Goal: Task Accomplishment & Management: Manage account settings

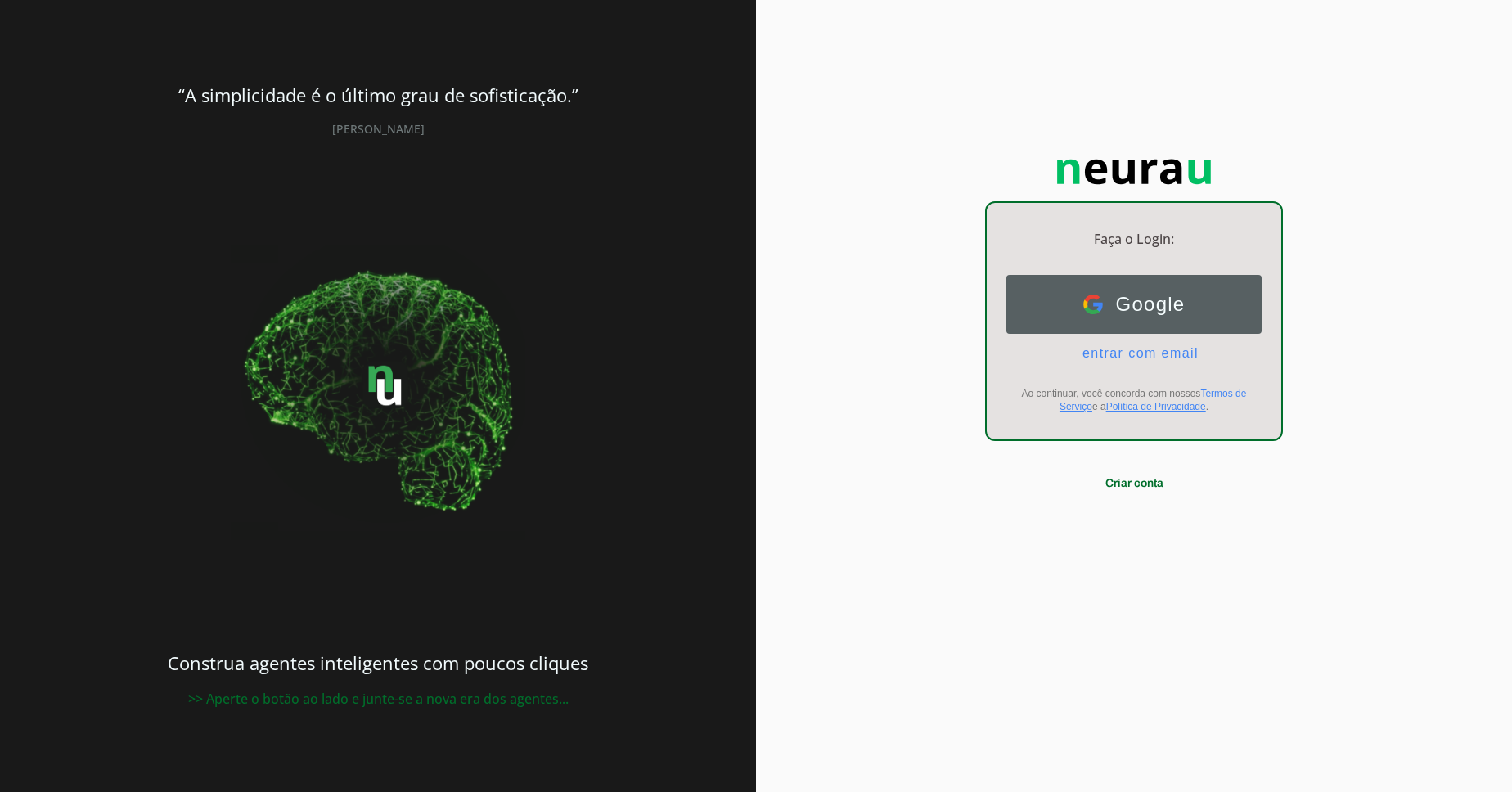
click at [1152, 321] on button "Google Google" at bounding box center [1134, 304] width 256 height 59
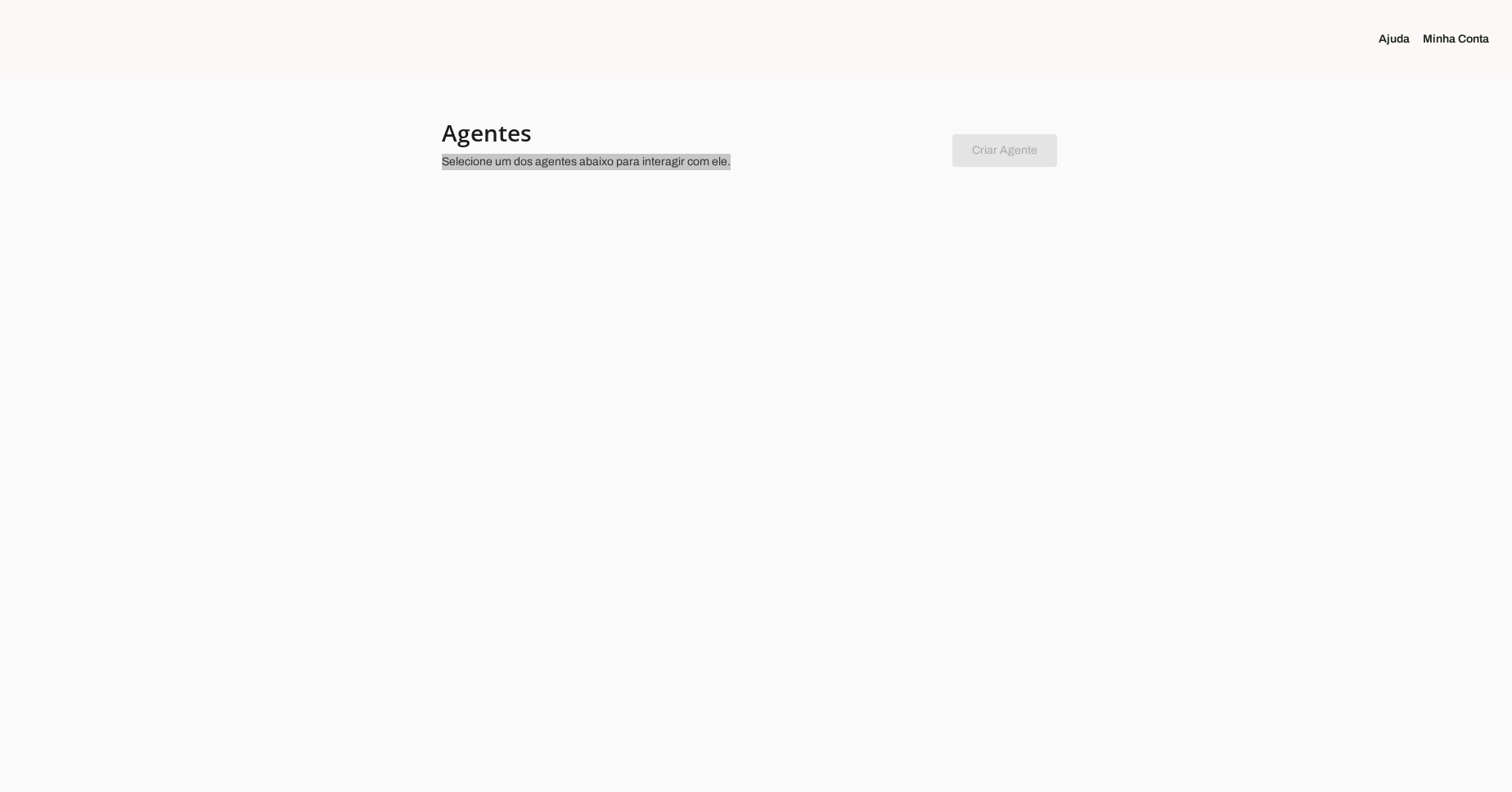
drag, startPoint x: 998, startPoint y: 122, endPoint x: 645, endPoint y: 154, distance: 354.4
click at [645, 154] on md-item "Criar Agente Você atingiu o limite de agentes permitidos. Atualize o seu plano …" at bounding box center [756, 147] width 629 height 59
drag, startPoint x: 645, startPoint y: 154, endPoint x: 994, endPoint y: 155, distance: 349.0
click at [940, 155] on p "Selecione um dos agentes abaixo para interagir com ele." at bounding box center [690, 161] width 497 height 16
click at [994, 155] on chatbot-new-form "Criar Agente Você atingiu o limite de agentes permitidos. Atualize o seu plano …" at bounding box center [1005, 147] width 105 height 38
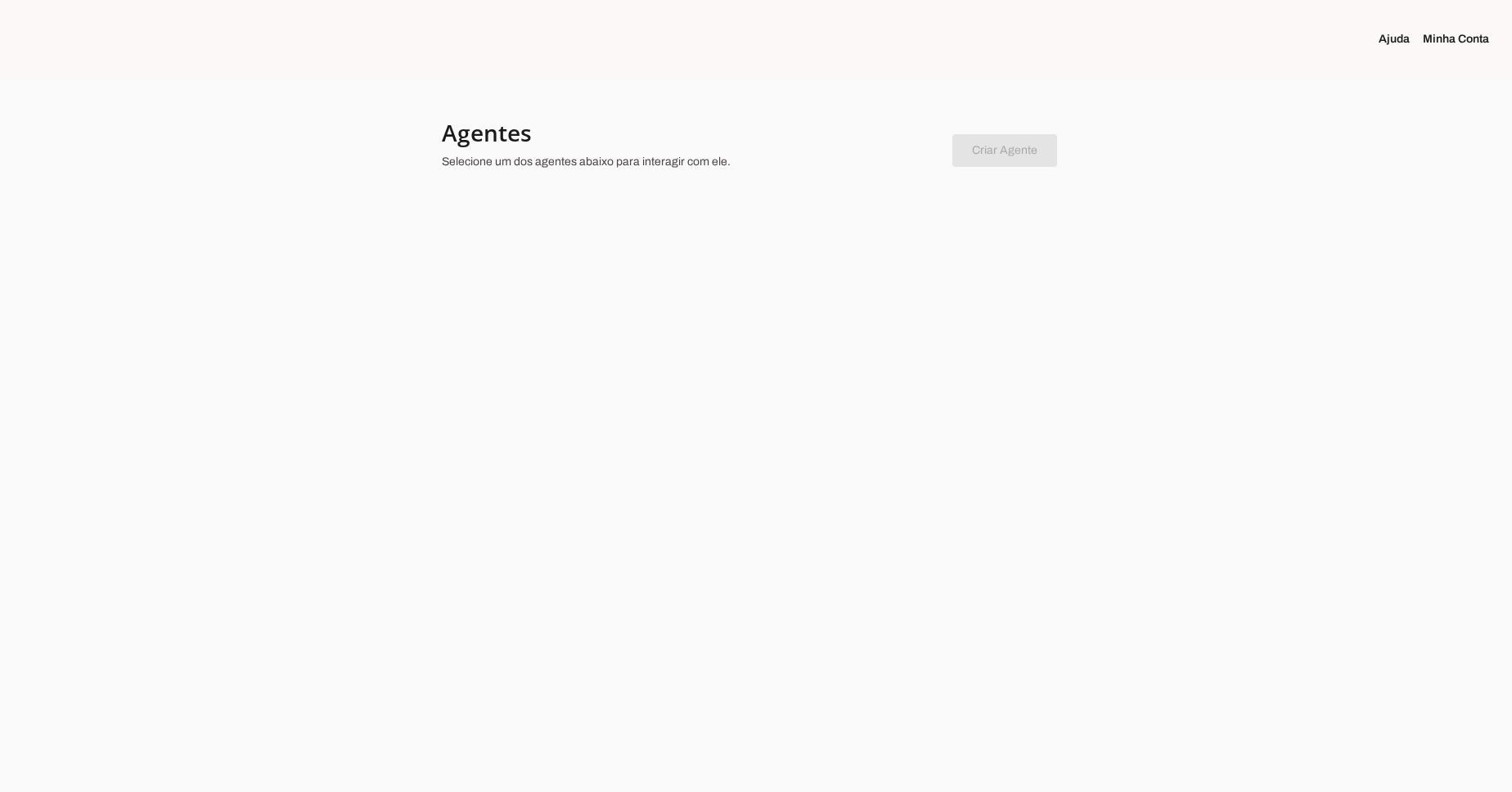
click at [994, 155] on chatbot-new-form "Criar Agente Você atingiu o limite de agentes permitidos. Atualize o seu plano …" at bounding box center [1005, 147] width 105 height 38
drag, startPoint x: 1356, startPoint y: 30, endPoint x: 1230, endPoint y: 39, distance: 126.3
click at [1230, 39] on section "Ajuda Minha Conta" at bounding box center [1260, 39] width 504 height 79
click at [1470, 37] on link "Minha Conta" at bounding box center [1462, 38] width 80 height 16
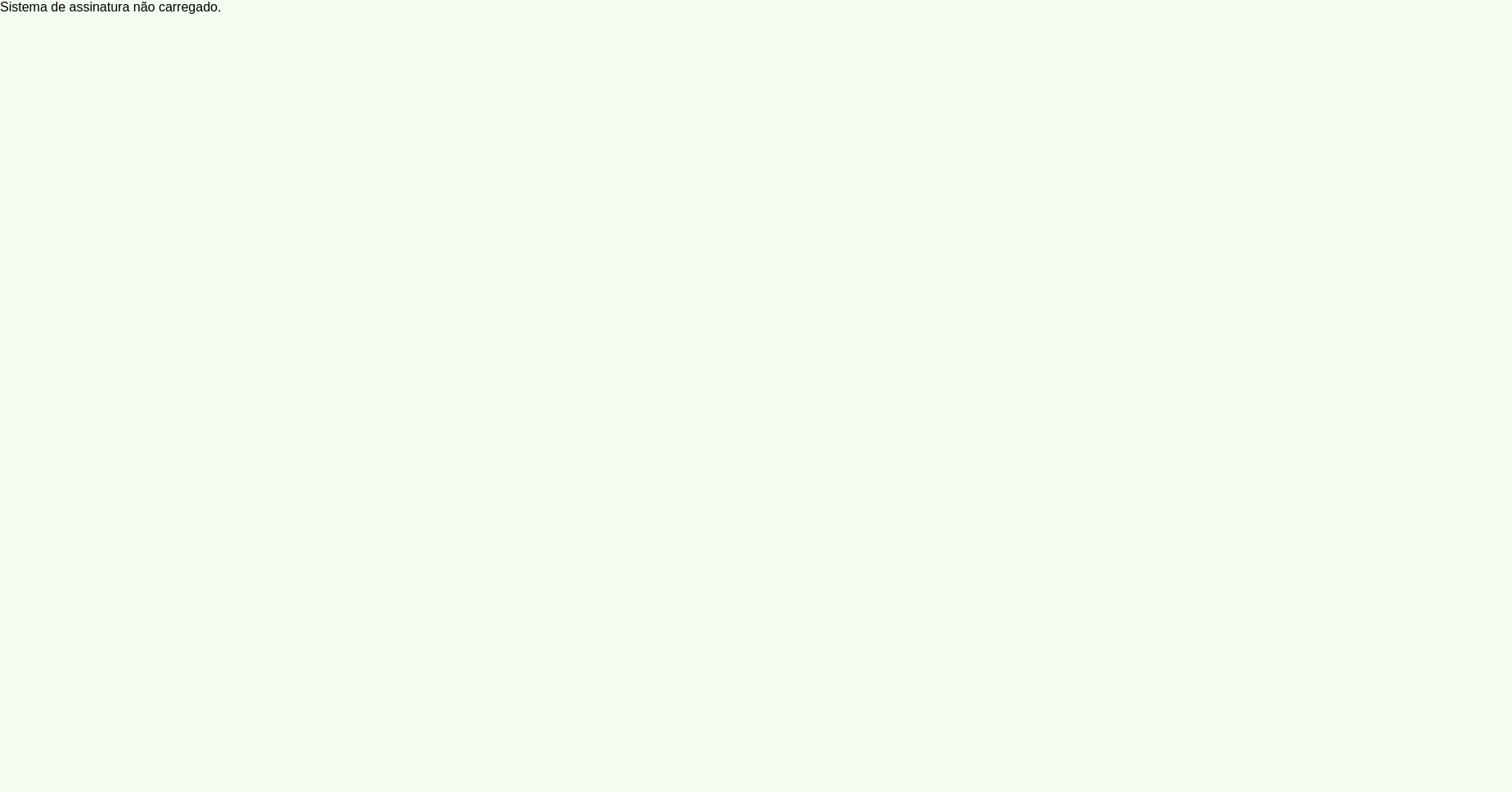
click at [1470, 37] on account-profile-page at bounding box center [756, 396] width 1512 height 792
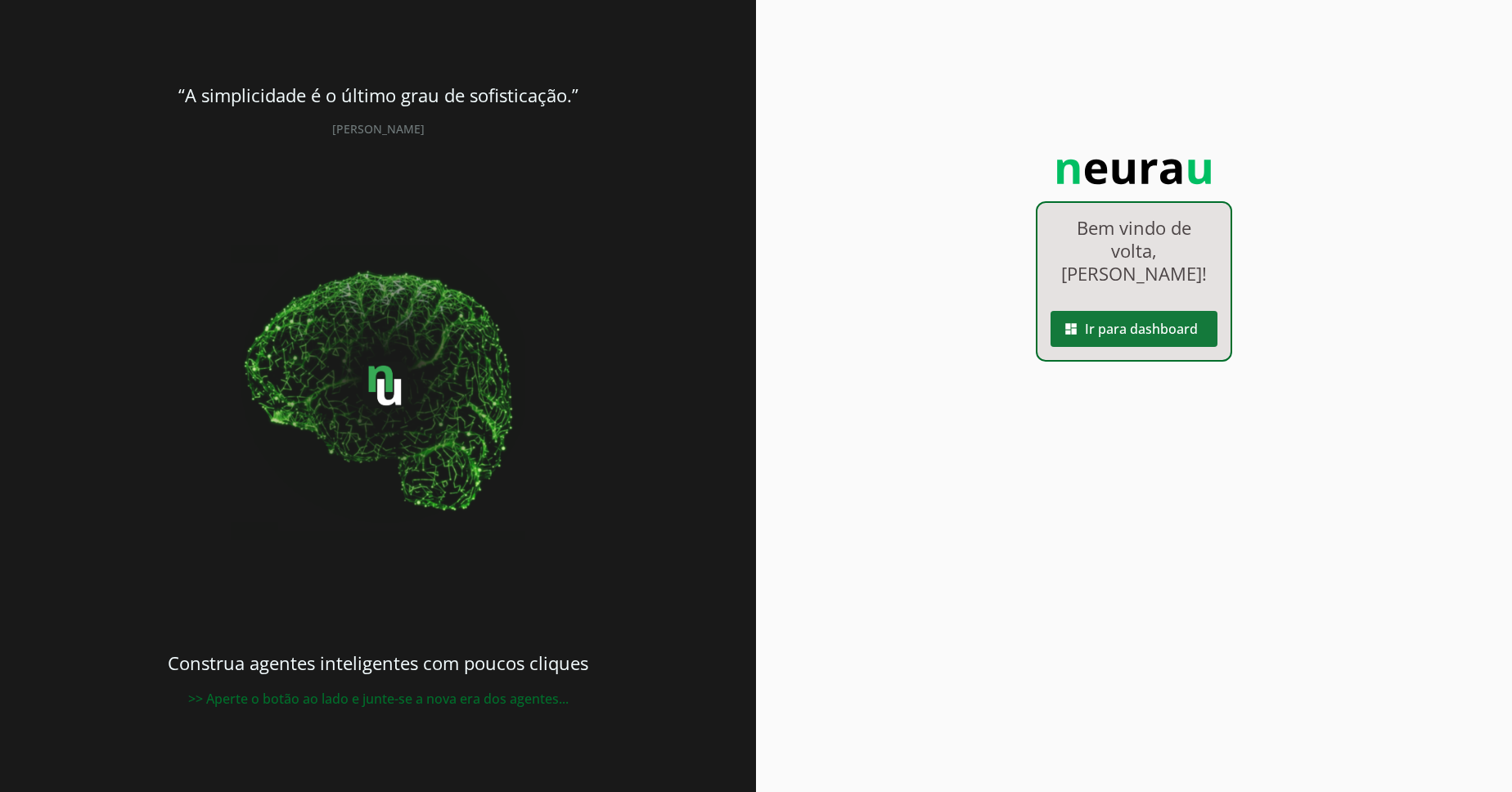
click at [1135, 333] on span at bounding box center [1134, 329] width 167 height 39
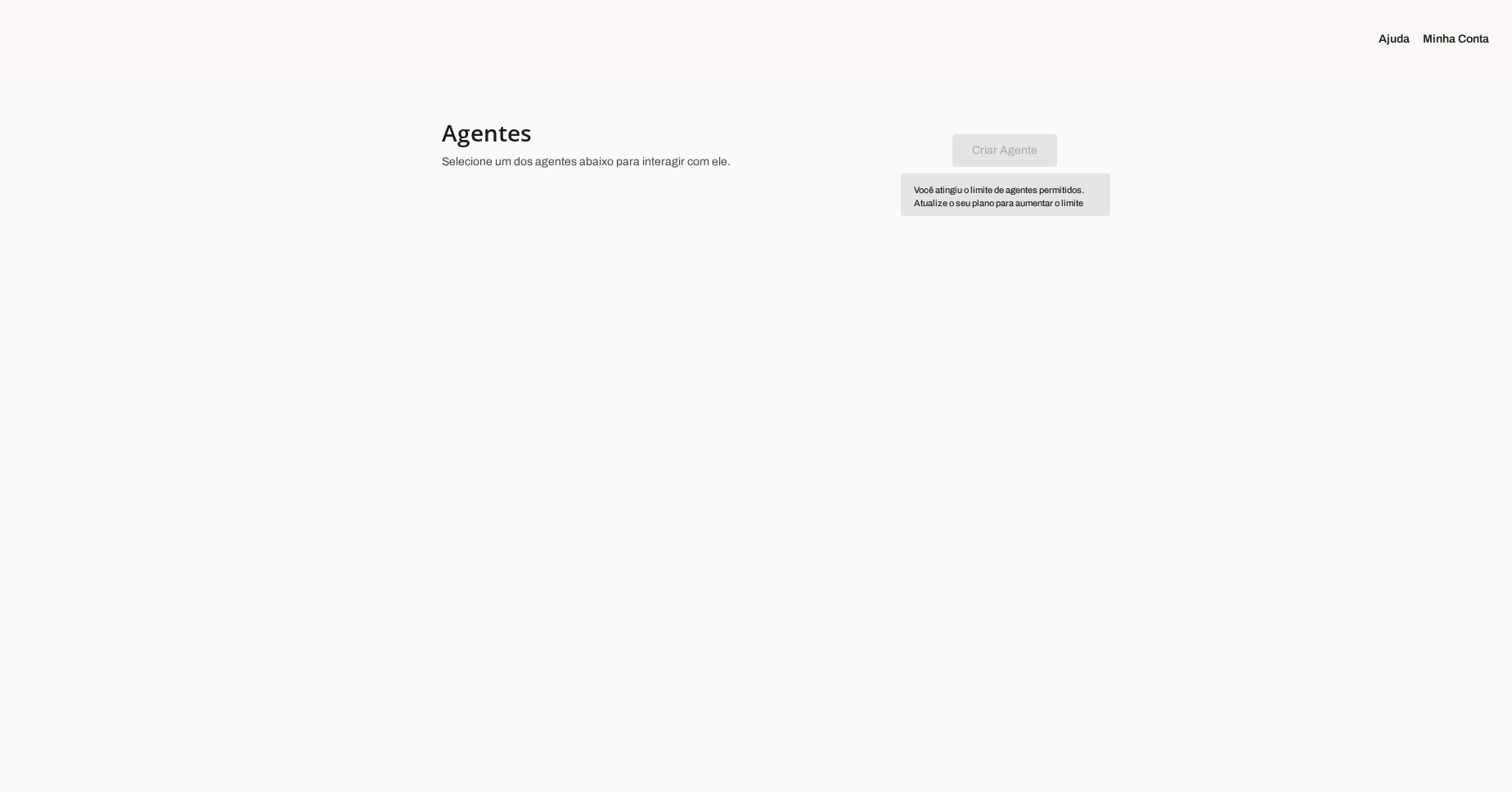
click at [1023, 156] on chatbot-new-form "Criar Agente Você atingiu o limite de agentes permitidos. Atualize o seu plano …" at bounding box center [1005, 147] width 105 height 38
click at [1452, 57] on section "[PERSON_NAME] Conta" at bounding box center [1260, 39] width 504 height 79
drag, startPoint x: 1452, startPoint y: 57, endPoint x: 1311, endPoint y: 84, distance: 143.6
click at [1311, 84] on mwc-top-app-bar "Ajuda Minha Conta Agentes Selecione um dos agentes abaixo para interagir com el…" at bounding box center [756, 396] width 1512 height 792
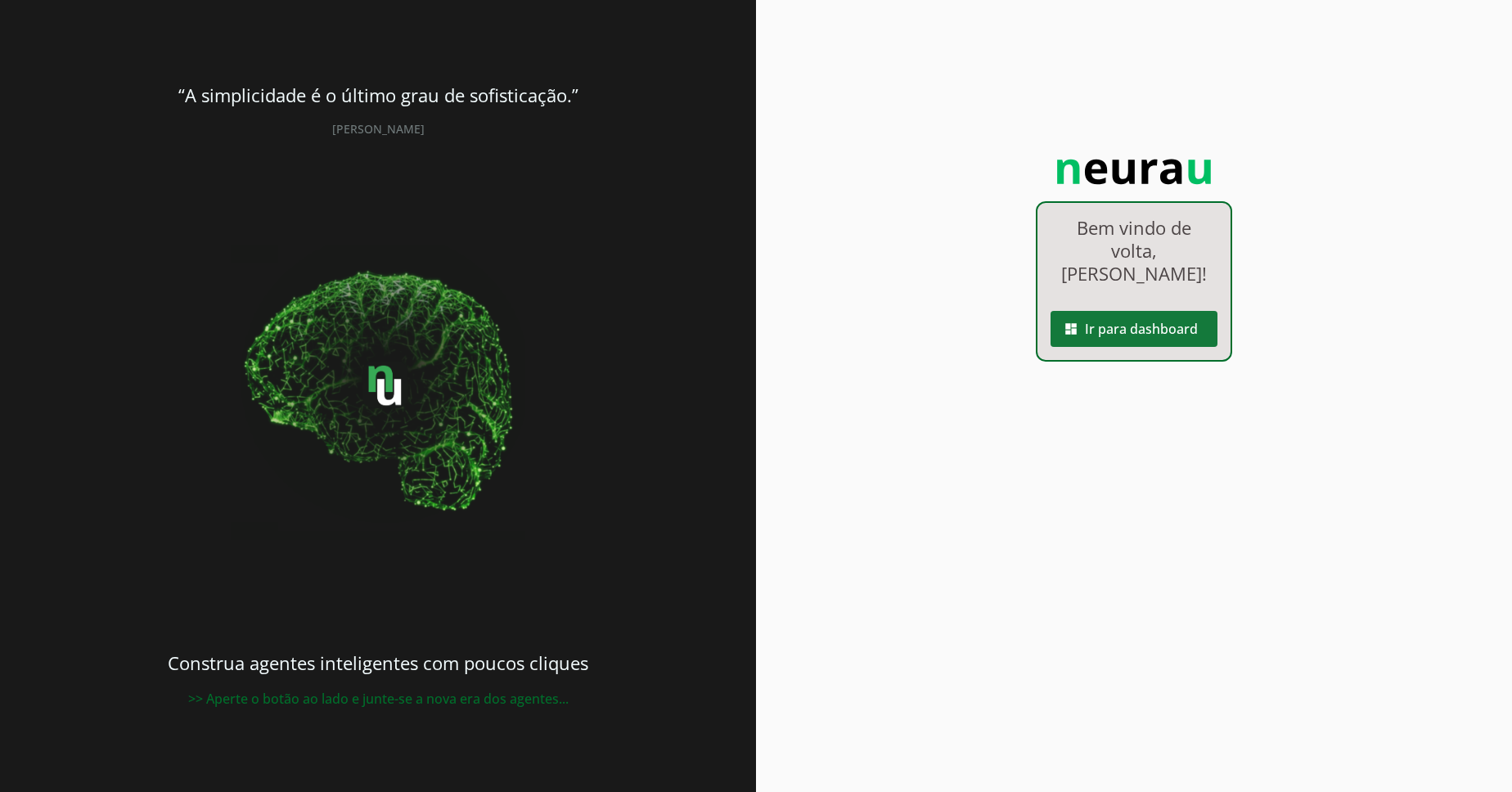
click at [1118, 331] on span at bounding box center [1134, 329] width 167 height 39
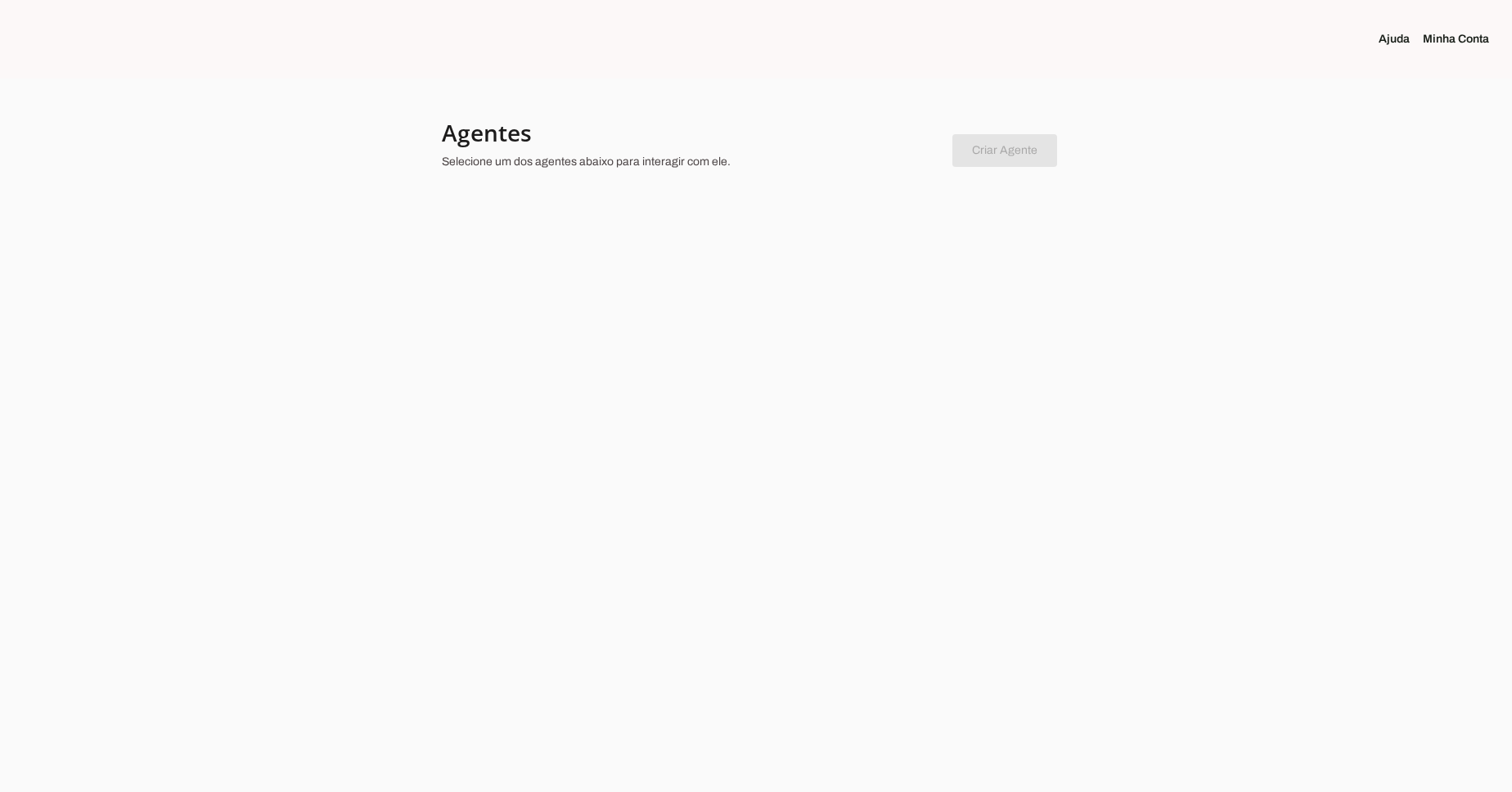
click at [1448, 41] on link "Minha Conta" at bounding box center [1462, 38] width 80 height 16
